Goal: Task Accomplishment & Management: Use online tool/utility

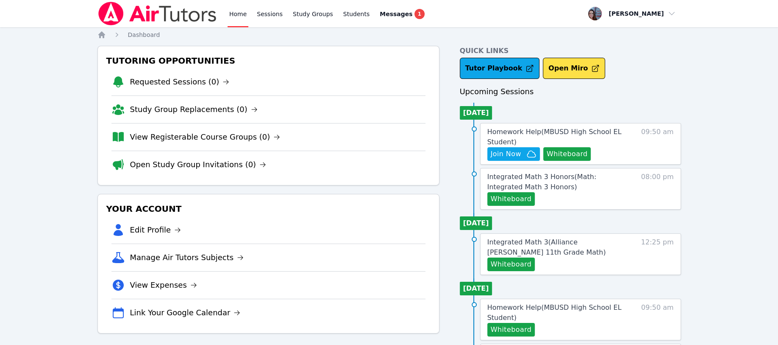
click at [561, 151] on button "Whiteboard" at bounding box center [567, 154] width 48 height 14
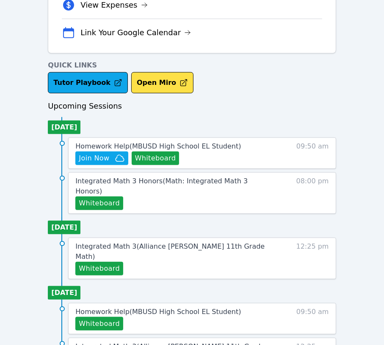
scroll to position [282, 0]
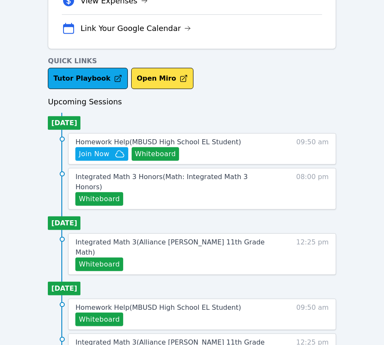
click at [98, 149] on span "Join Now" at bounding box center [94, 154] width 31 height 10
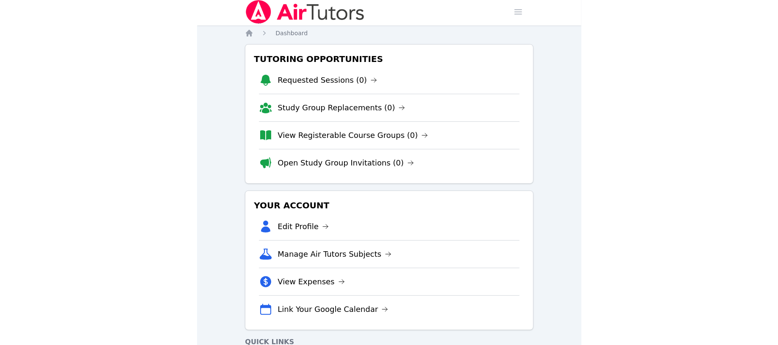
scroll to position [0, 0]
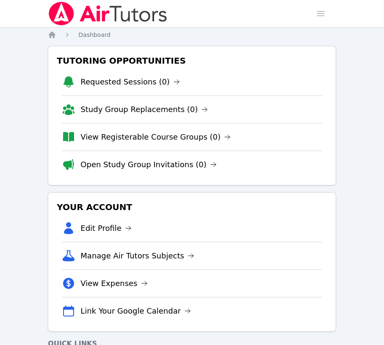
click at [190, 93] on li "Requested Sessions (0)" at bounding box center [192, 81] width 260 height 27
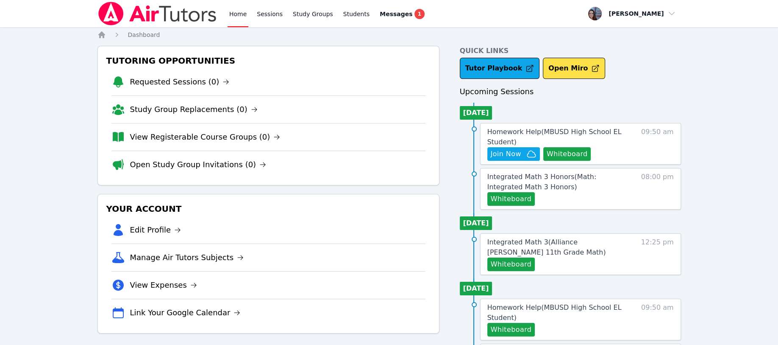
click at [499, 151] on span "Join Now" at bounding box center [506, 154] width 31 height 10
click at [380, 14] on span "Messages" at bounding box center [396, 14] width 33 height 8
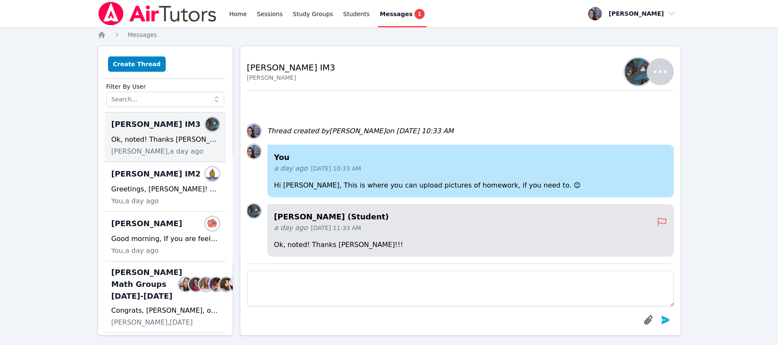
click at [139, 223] on div "Alanda Members" at bounding box center [165, 224] width 108 height 14
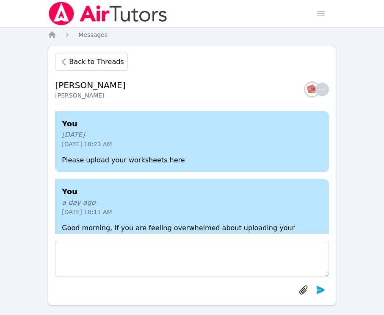
scroll to position [-43, 0]
click at [55, 33] on icon "Breadcrumb" at bounding box center [52, 35] width 8 height 8
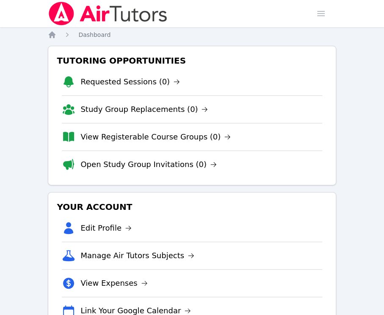
click at [90, 36] on span "Dashboard" at bounding box center [94, 34] width 32 height 7
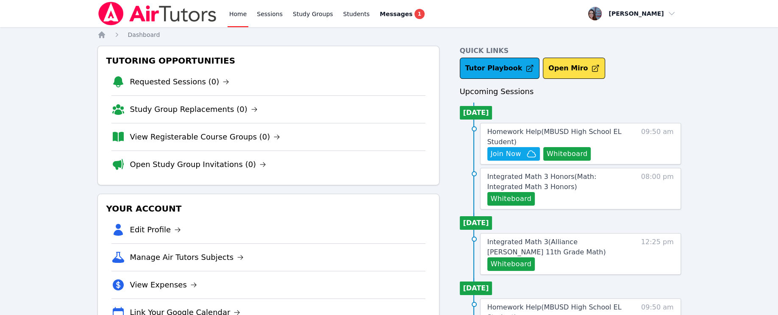
click at [386, 16] on span "Messages" at bounding box center [396, 14] width 33 height 8
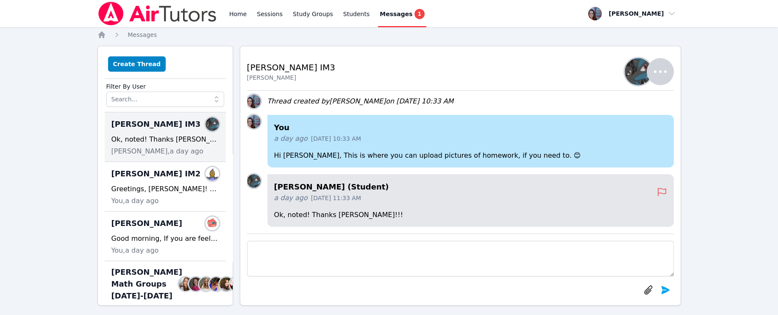
click at [385, 14] on span "Messages" at bounding box center [396, 14] width 33 height 8
click at [144, 233] on div "Alanda Members Good morning, If you are feeling overwhelmed about uploading you…" at bounding box center [165, 236] width 121 height 50
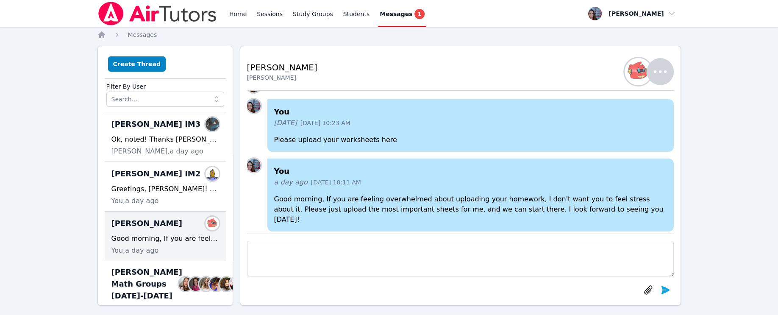
scroll to position [-6, 0]
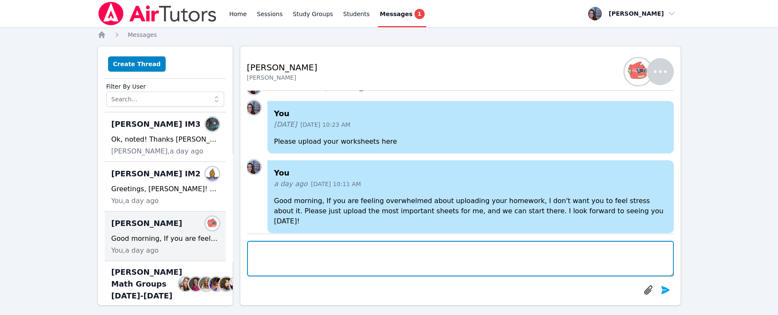
click at [259, 255] on textarea at bounding box center [460, 259] width 427 height 36
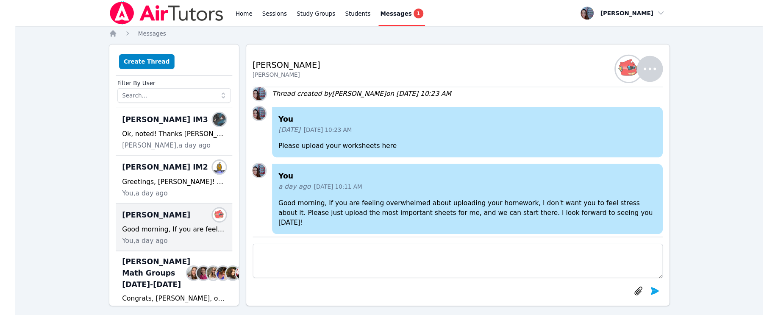
scroll to position [0, 0]
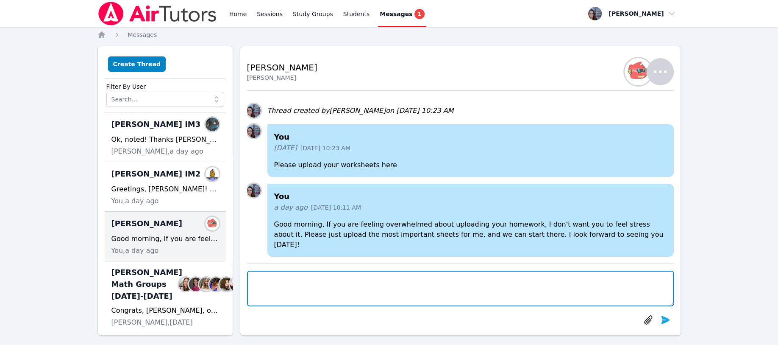
click at [254, 288] on textarea at bounding box center [460, 288] width 427 height 36
click at [263, 284] on textarea at bounding box center [460, 288] width 427 height 36
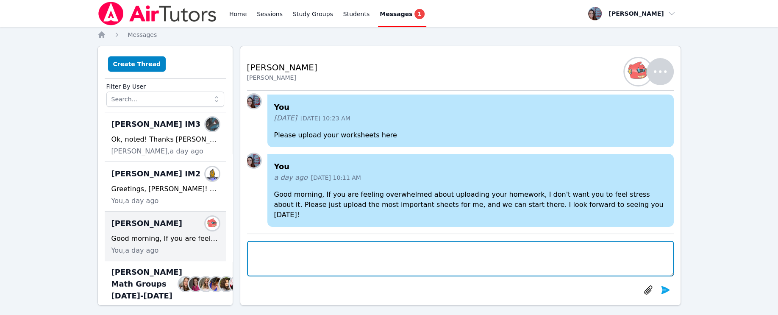
click at [259, 255] on textarea at bounding box center [460, 259] width 427 height 36
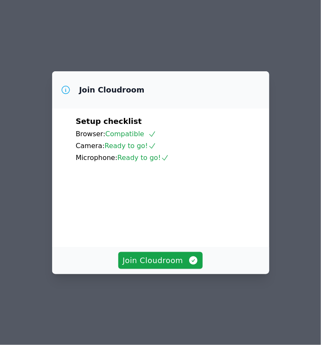
click at [155, 266] on span "Join Cloudroom" at bounding box center [160, 260] width 76 height 12
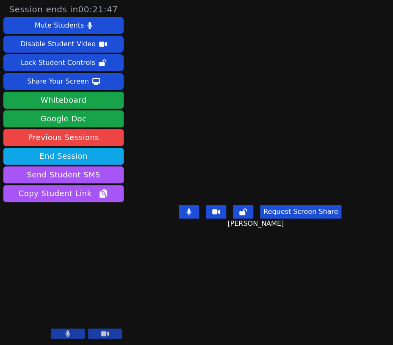
click at [68, 75] on div "Share Your Screen" at bounding box center [58, 82] width 62 height 14
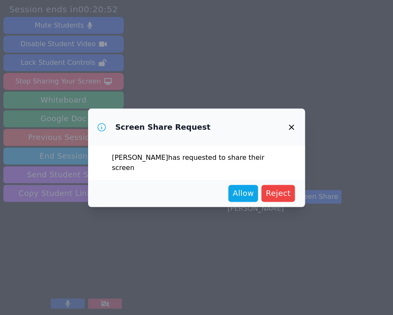
click at [281, 188] on span "Reject" at bounding box center [278, 193] width 25 height 12
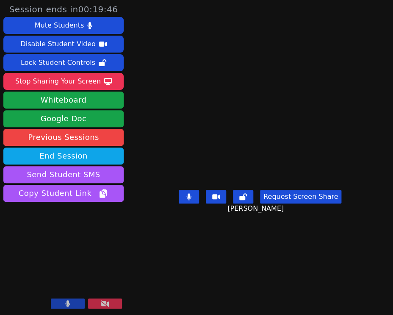
click at [78, 81] on div "Stop Sharing Your Screen" at bounding box center [58, 82] width 86 height 14
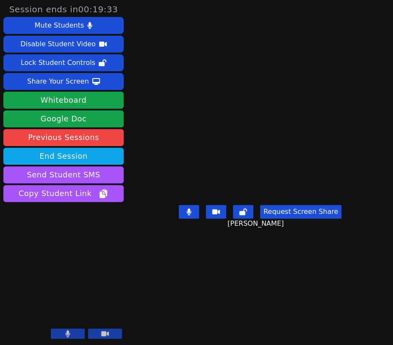
click at [285, 218] on button "Request Screen Share" at bounding box center [300, 212] width 81 height 14
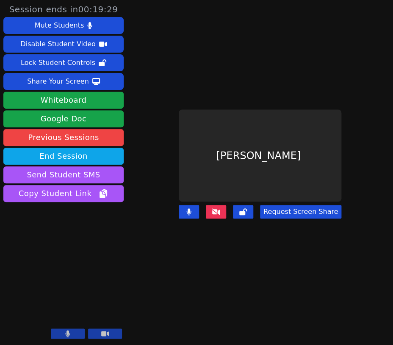
click at [275, 205] on button "Request Screen Share" at bounding box center [300, 212] width 81 height 14
click at [158, 234] on div "Session ends in 00:19:10 Mute Students Disable Student Video Lock Student Contr…" at bounding box center [196, 172] width 393 height 345
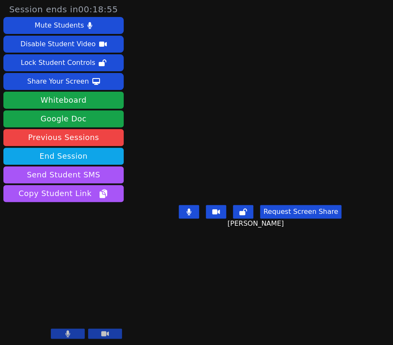
click at [273, 205] on button "Request Screen Share" at bounding box center [300, 212] width 81 height 14
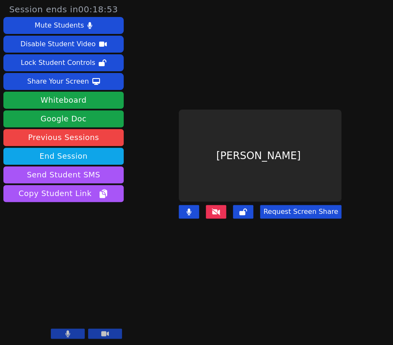
click at [220, 208] on icon at bounding box center [216, 211] width 8 height 7
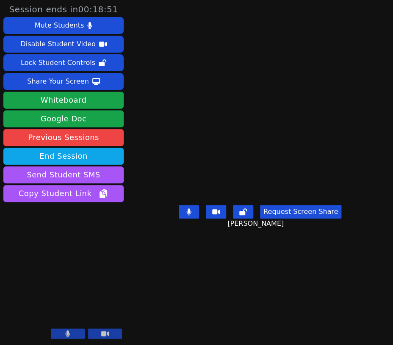
click at [213, 215] on icon at bounding box center [216, 211] width 8 height 7
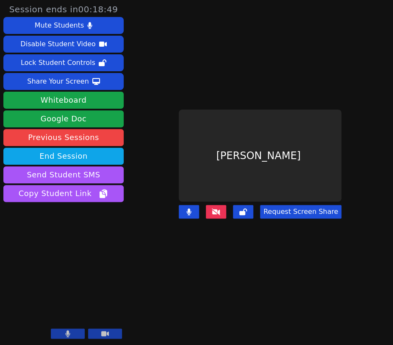
click at [215, 209] on button at bounding box center [216, 212] width 20 height 14
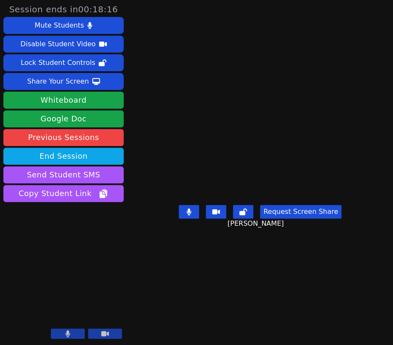
click at [63, 85] on div "Share Your Screen" at bounding box center [58, 82] width 62 height 14
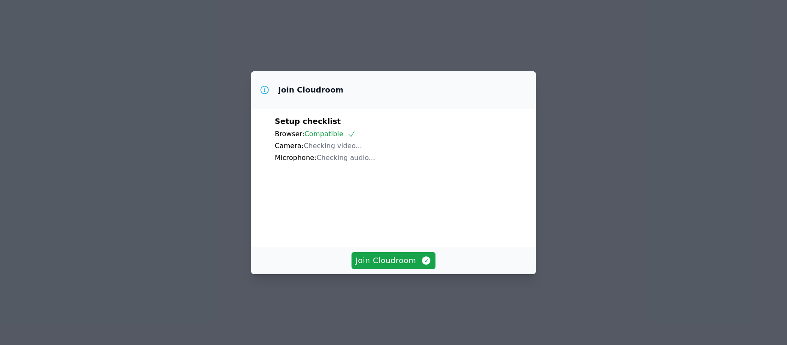
click at [370, 266] on span "Join Cloudroom" at bounding box center [394, 260] width 76 height 12
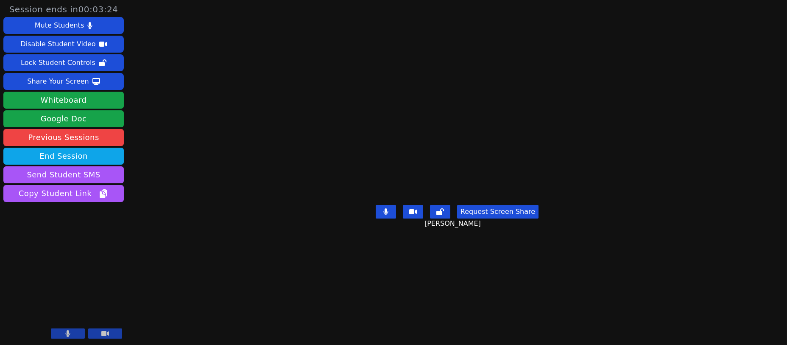
click at [70, 81] on div "Share Your Screen" at bounding box center [58, 82] width 62 height 14
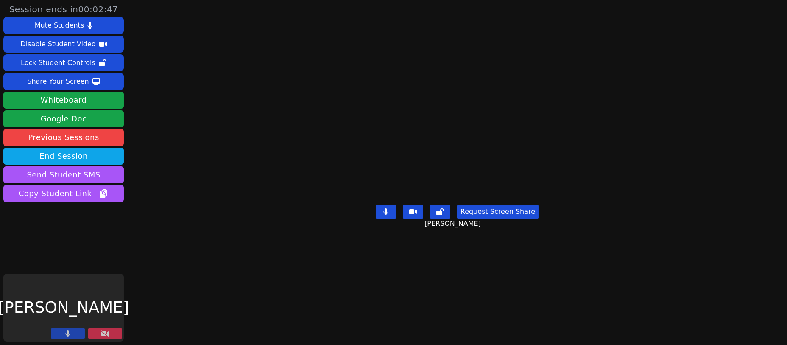
click at [58, 81] on div "Share Your Screen" at bounding box center [58, 82] width 62 height 14
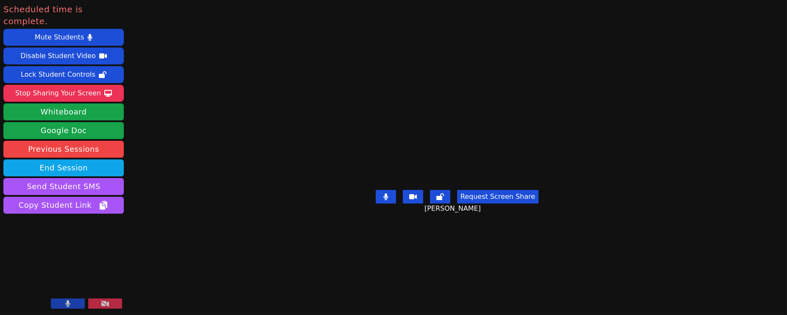
click at [48, 159] on button "End Session" at bounding box center [63, 167] width 120 height 17
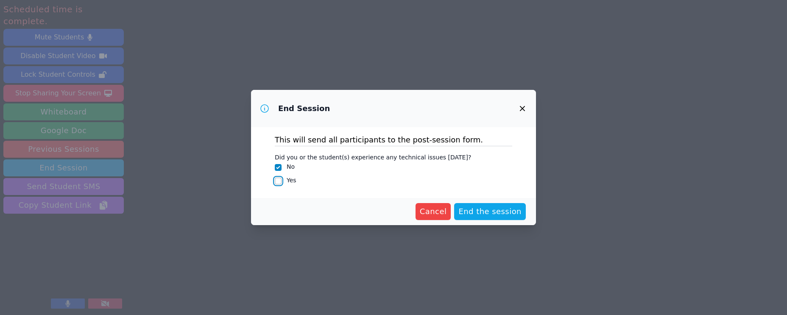
click at [275, 180] on input "Yes" at bounding box center [278, 181] width 7 height 7
checkbox input "true"
checkbox input "false"
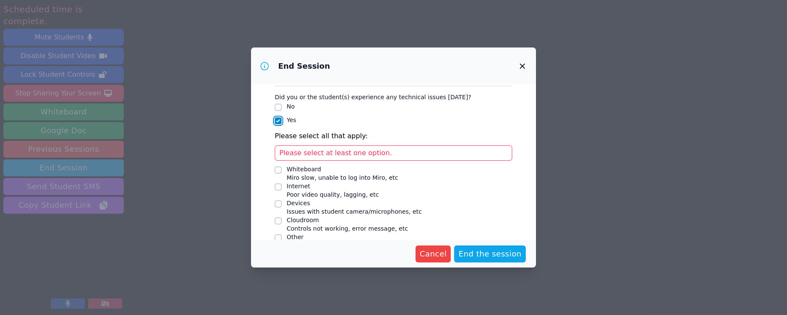
scroll to position [31, 0]
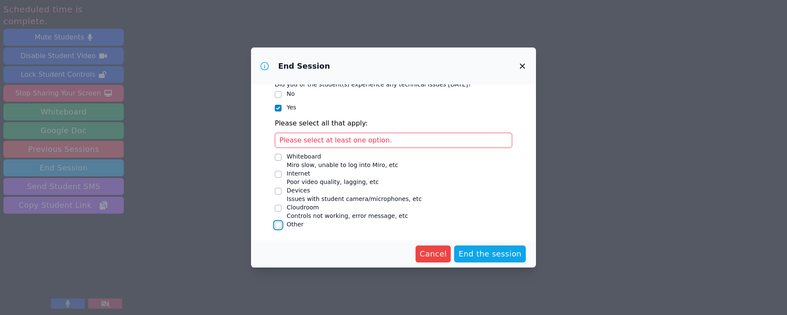
click at [277, 226] on input "Other" at bounding box center [278, 225] width 7 height 7
checkbox input "true"
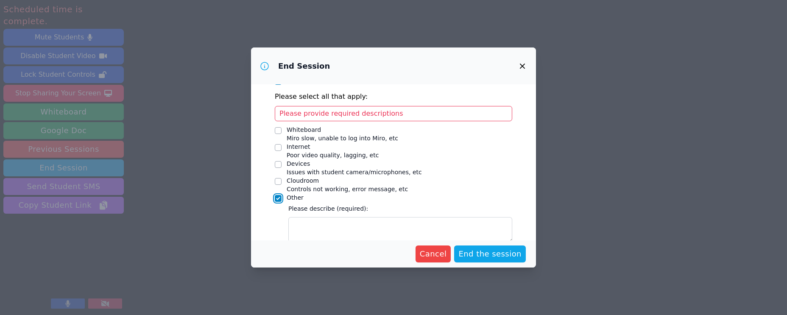
scroll to position [71, 0]
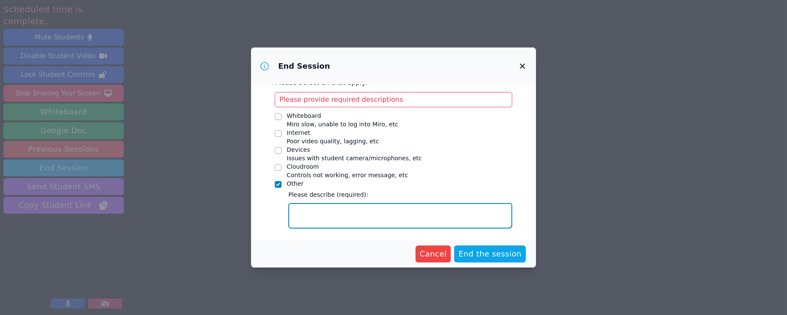
drag, startPoint x: 320, startPoint y: 213, endPoint x: 324, endPoint y: 208, distance: 6.0
click at [324, 208] on textarea "Other" at bounding box center [400, 215] width 224 height 25
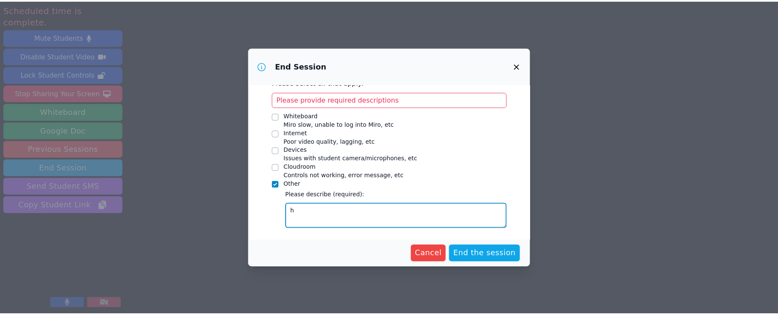
scroll to position [51, 0]
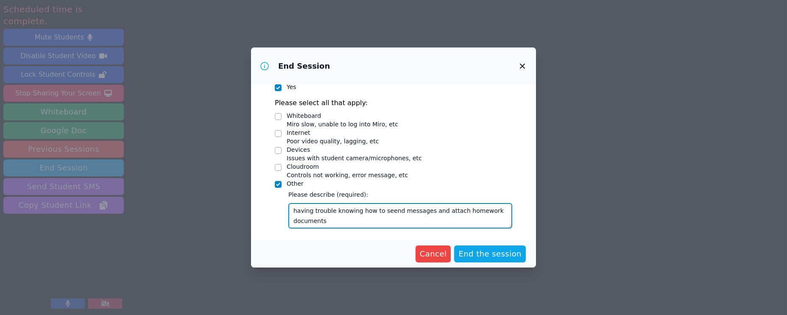
type textarea "having trouble knowing how to seend messages and attach homework documents"
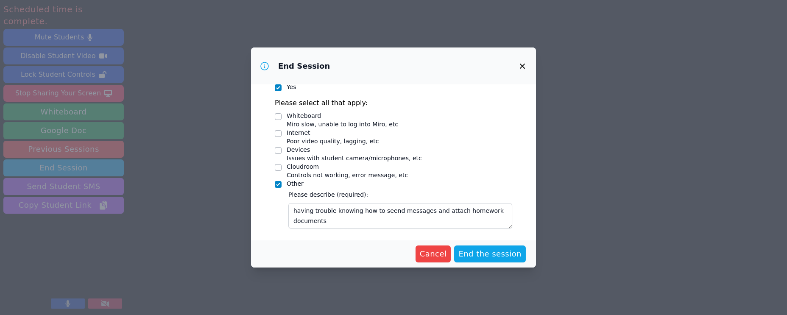
click at [475, 249] on span "End the session" at bounding box center [489, 254] width 63 height 12
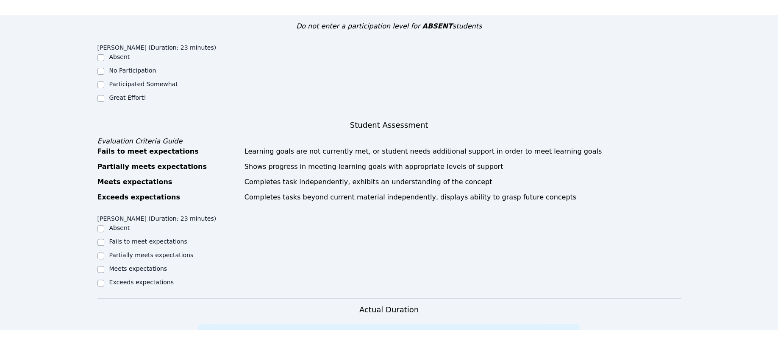
scroll to position [282, 0]
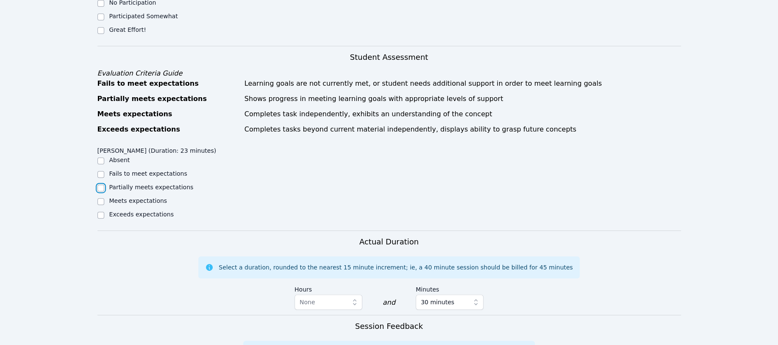
click at [103, 184] on input "Partially meets expectations" at bounding box center [100, 187] width 7 height 7
checkbox input "true"
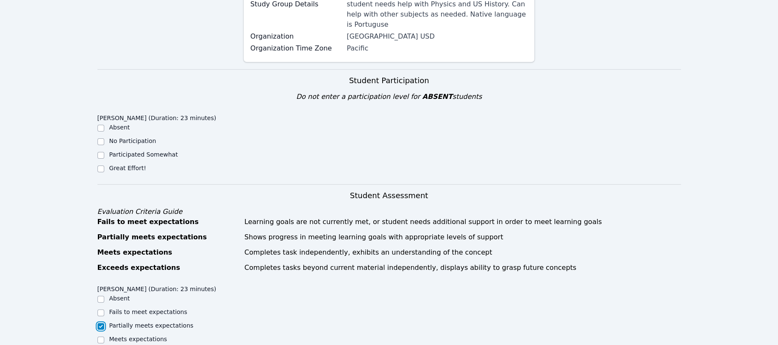
scroll to position [113, 0]
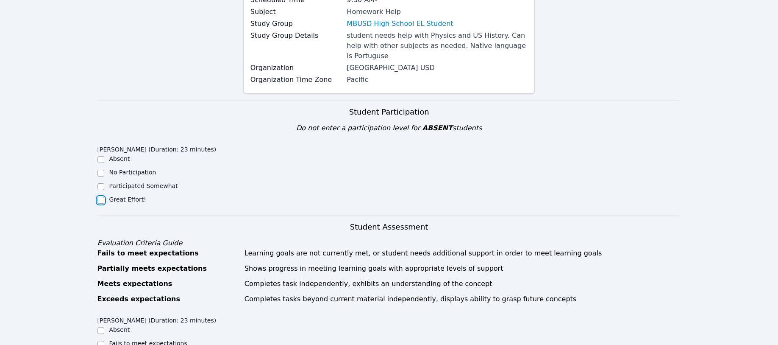
click at [99, 197] on input "Great Effort!" at bounding box center [100, 200] width 7 height 7
checkbox input "true"
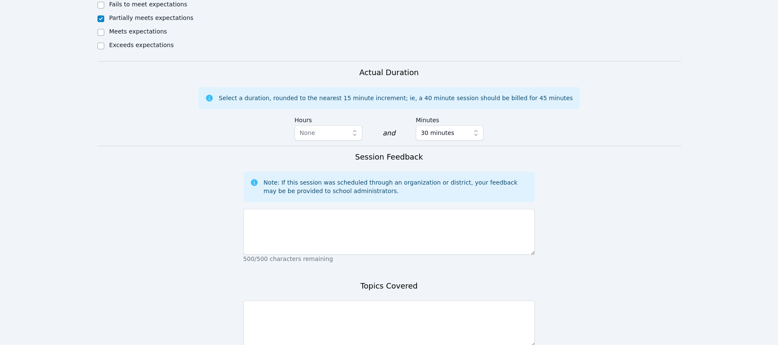
scroll to position [452, 0]
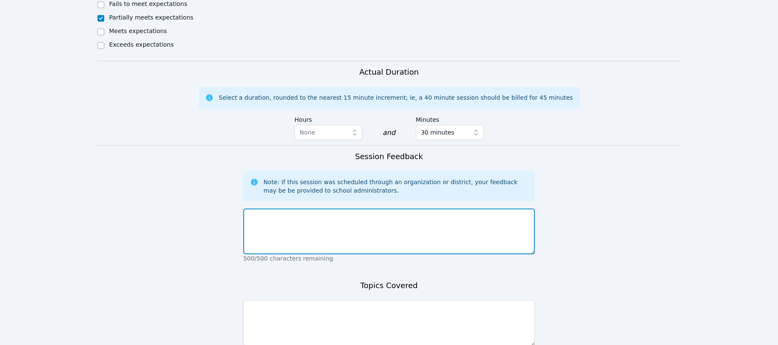
click at [270, 214] on textarea at bounding box center [389, 231] width 292 height 46
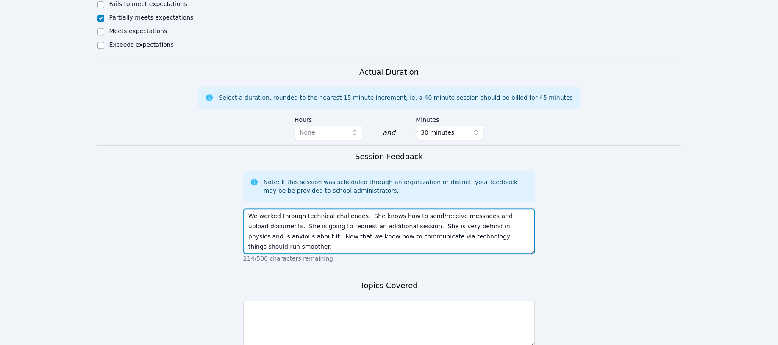
type textarea "We worked through technical challenges. She knows how to send/receive messages …"
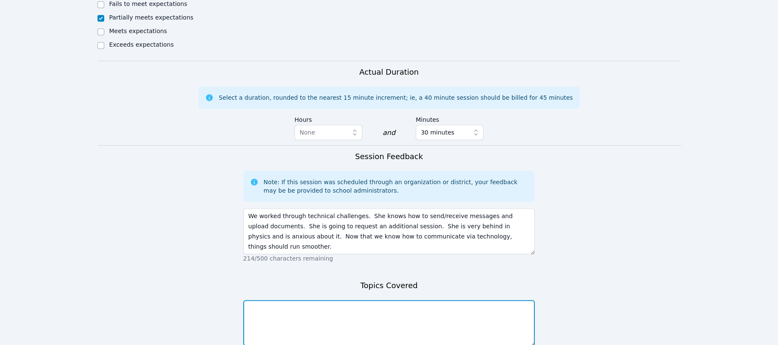
click at [255, 303] on textarea at bounding box center [389, 323] width 292 height 46
type textarea "no topics covered, working on tech issues."
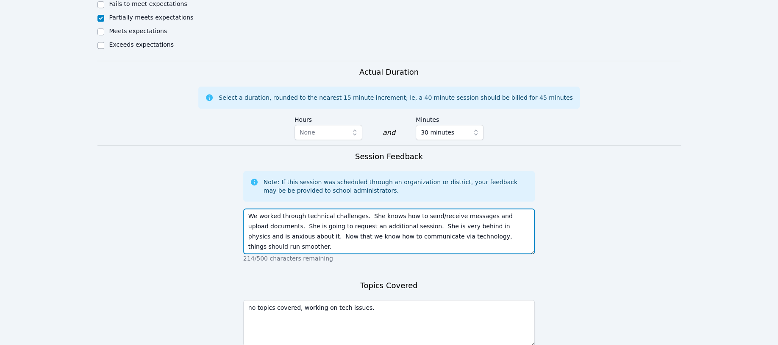
click at [503, 227] on textarea "We worked through technical challenges. She knows how to send/receive messages …" at bounding box center [389, 231] width 292 height 46
click at [357, 208] on textarea "We worked through technical challenges. She knows how to send/receive messages …" at bounding box center [389, 231] width 292 height 46
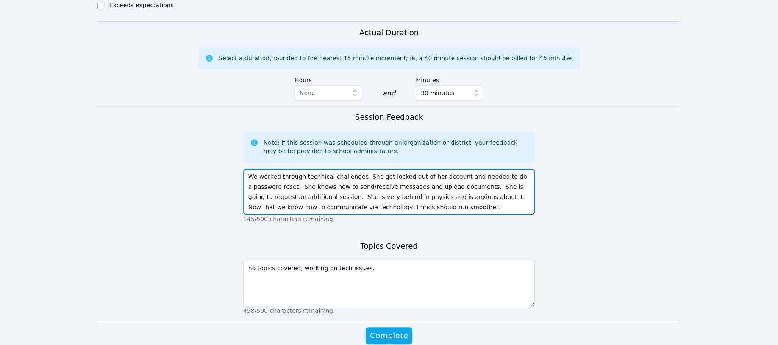
scroll to position [520, 0]
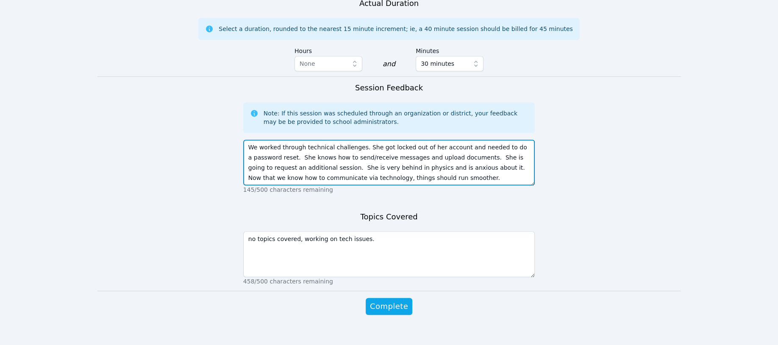
type textarea "We worked through technical challenges. She got locked out of her account and n…"
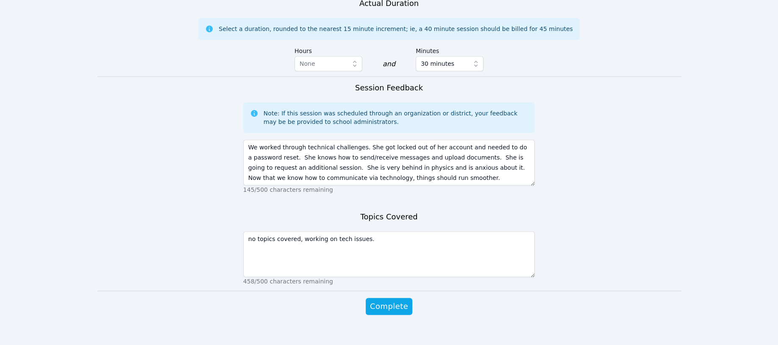
click at [376, 300] on span "Complete" at bounding box center [389, 306] width 38 height 12
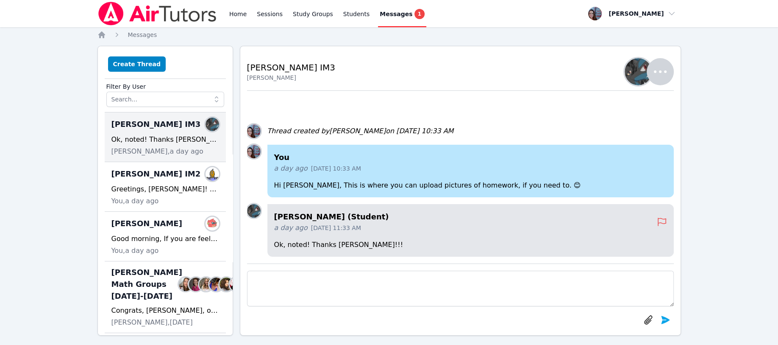
click at [384, 221] on h4 "[PERSON_NAME] (Student)" at bounding box center [465, 217] width 383 height 12
click at [663, 220] on icon at bounding box center [662, 222] width 10 height 10
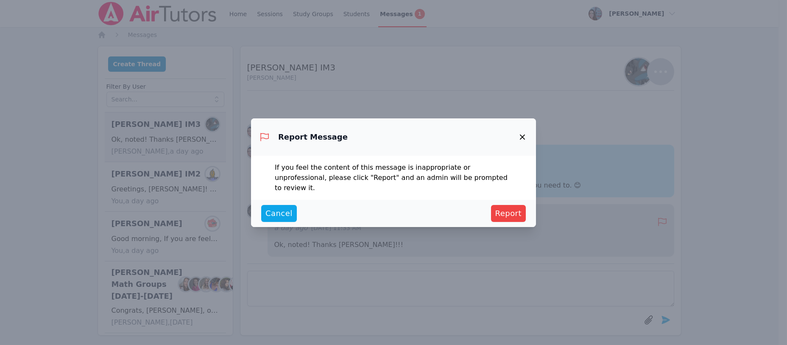
drag, startPoint x: 275, startPoint y: 210, endPoint x: 280, endPoint y: 212, distance: 5.7
click at [275, 210] on span "Cancel" at bounding box center [278, 213] width 27 height 12
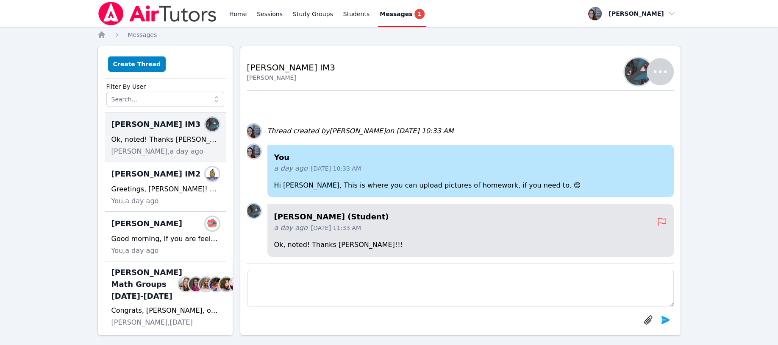
click at [156, 231] on div "[PERSON_NAME] Members Good morning, If you are feeling overwhelmed about upload…" at bounding box center [165, 236] width 121 height 50
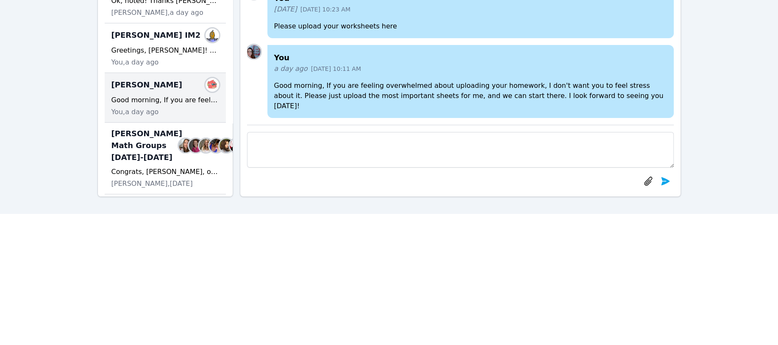
scroll to position [113, 0]
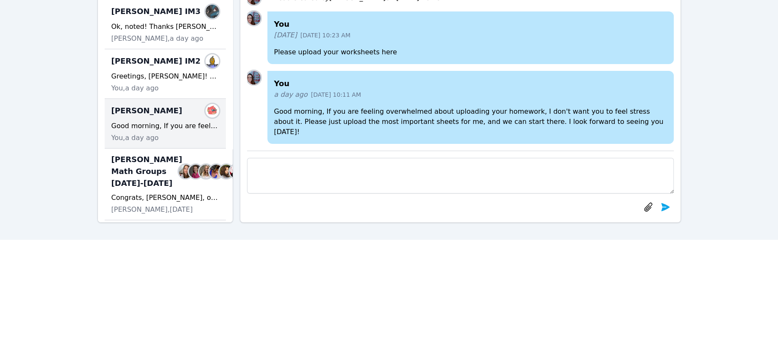
click at [182, 129] on div "Good morning, If you are feeling overwhelmed about uploading your homework, I d…" at bounding box center [165, 126] width 108 height 10
click at [315, 111] on div "You a day ago Sep 15, 2025 10:11 AM Good morning, If you are feeling overwhelme…" at bounding box center [470, 107] width 406 height 73
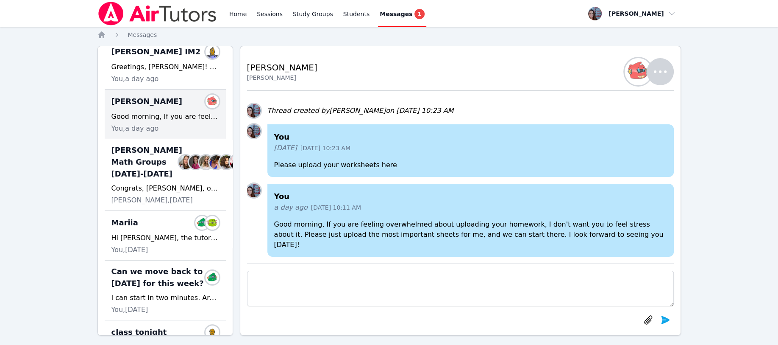
scroll to position [0, 0]
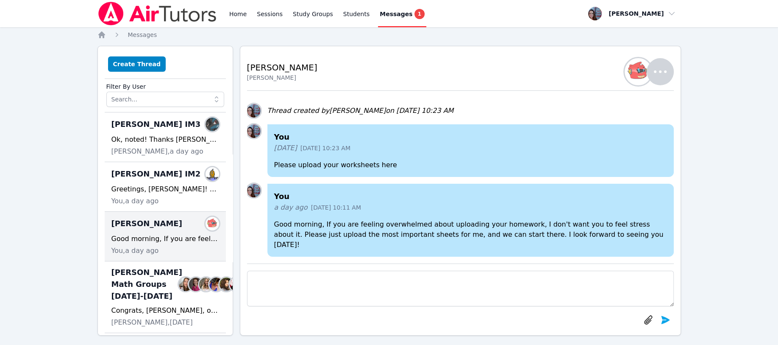
click at [141, 228] on div "[PERSON_NAME] Members" at bounding box center [165, 224] width 108 height 14
click at [315, 223] on div "You a day ago Sep 15, 2025 10:11 AM Good morning, If you are feeling overwhelme…" at bounding box center [470, 219] width 406 height 73
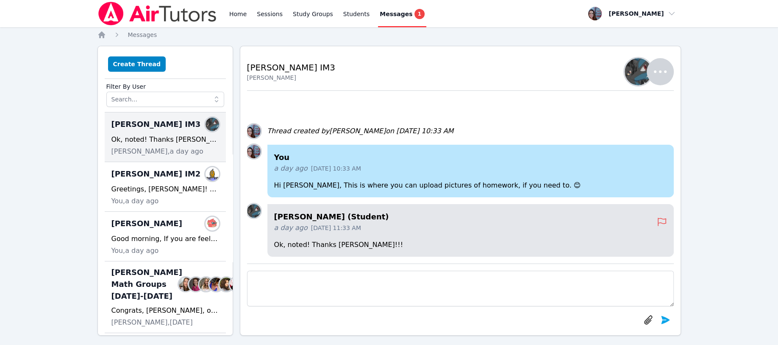
click at [141, 220] on div "[PERSON_NAME] Members" at bounding box center [165, 224] width 108 height 14
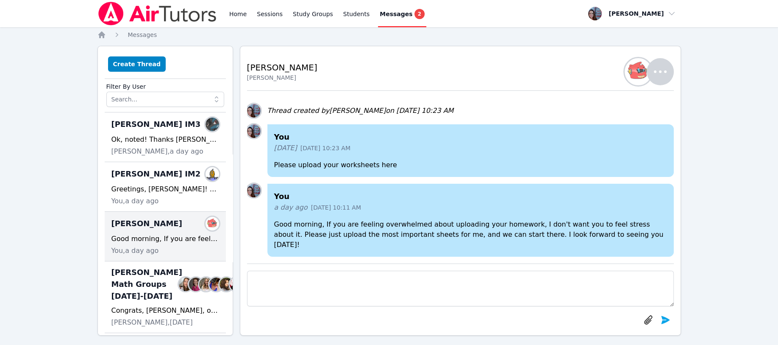
click at [141, 234] on div "Good morning, If you are feeling overwhelmed about uploading your homework, I d…" at bounding box center [165, 239] width 108 height 10
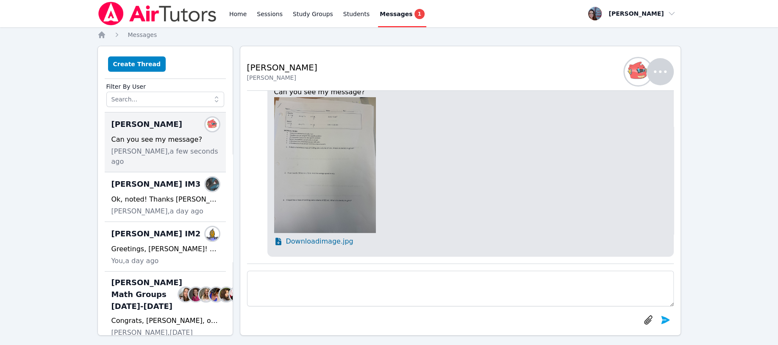
click at [310, 204] on img at bounding box center [325, 165] width 102 height 136
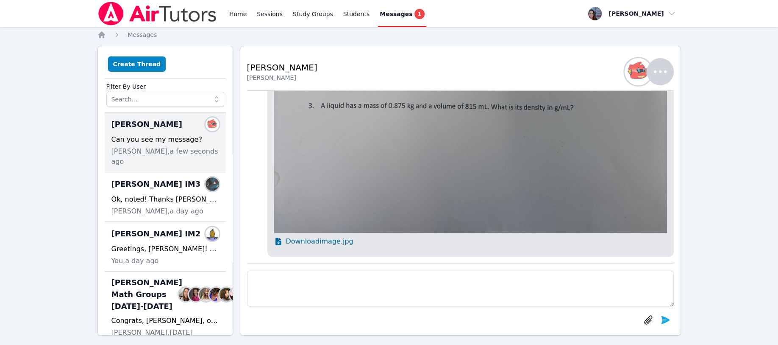
click at [310, 241] on span "Download image.jpg" at bounding box center [319, 241] width 67 height 10
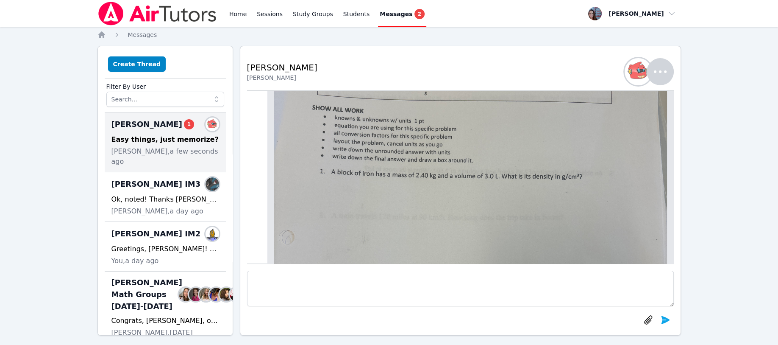
scroll to position [-607, 0]
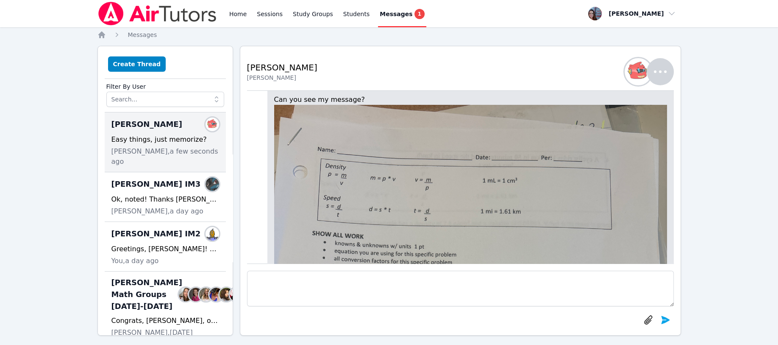
click at [117, 144] on div "Easy things, just memorize?" at bounding box center [165, 139] width 108 height 10
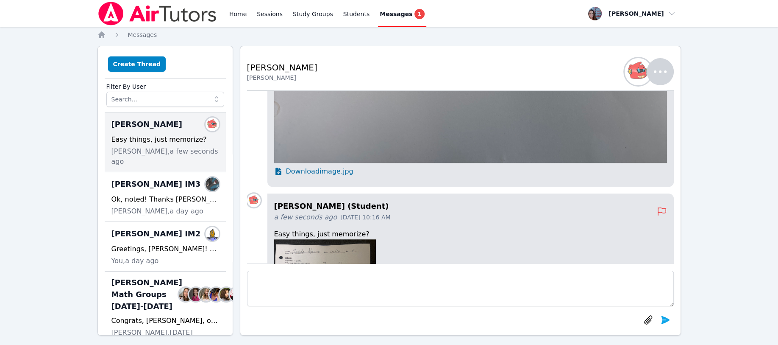
scroll to position [0, 0]
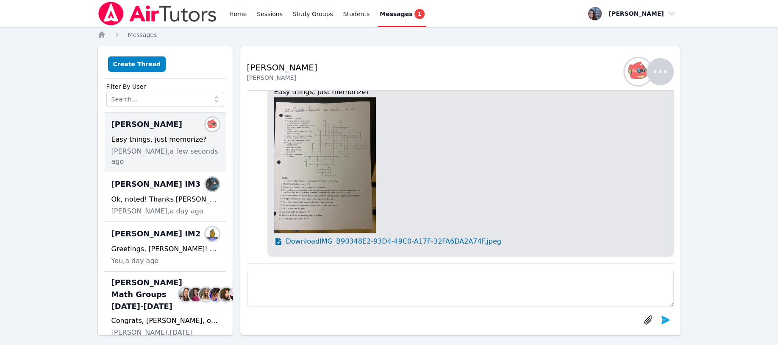
click at [321, 242] on span "Download IMG_B90348E2-93D4-49C0-A17F-32FA6DA2A74F.jpeg" at bounding box center [393, 241] width 215 height 10
